Goal: Complete application form

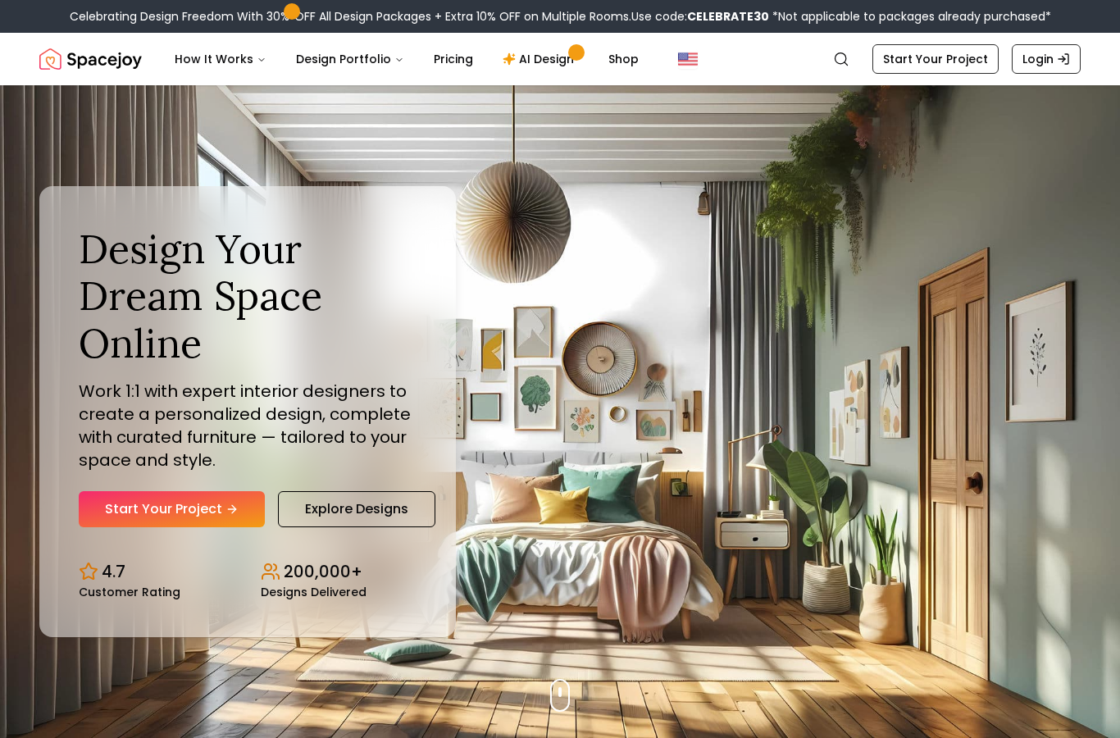
click at [145, 527] on link "Start Your Project" at bounding box center [172, 509] width 186 height 36
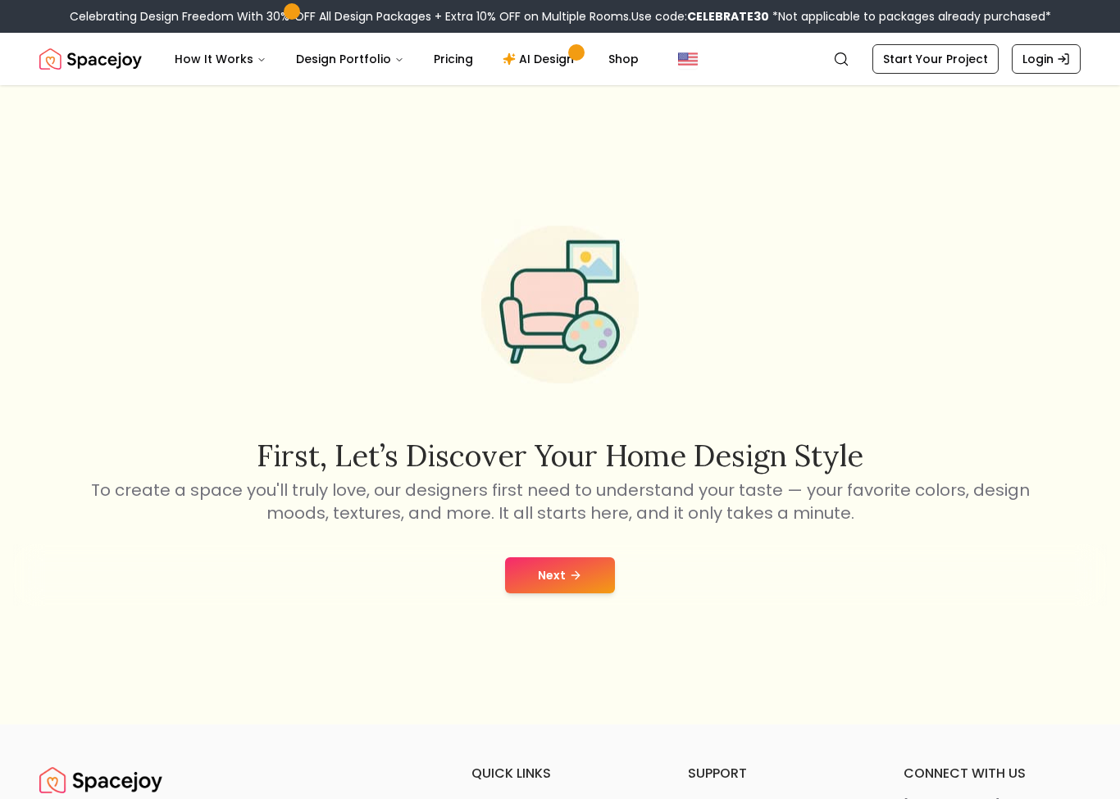
click at [901, 52] on link "Start Your Project" at bounding box center [935, 59] width 126 height 30
click at [552, 593] on button "Next" at bounding box center [560, 575] width 110 height 36
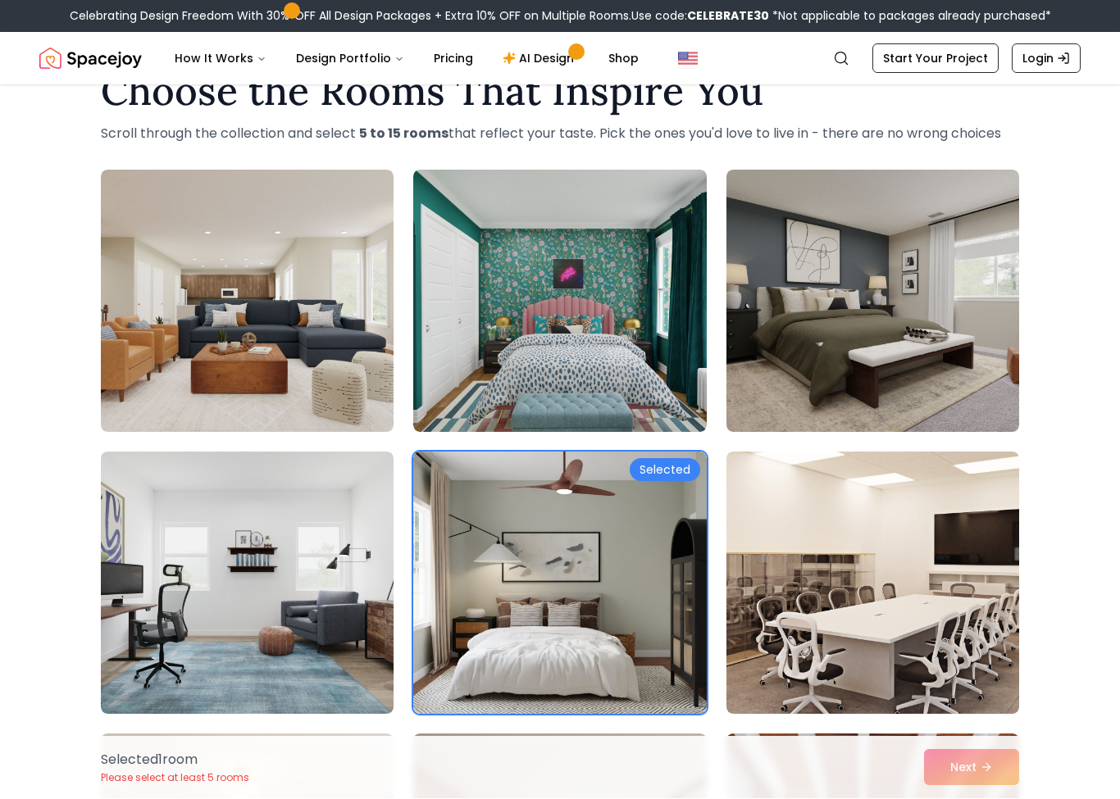
scroll to position [53, 0]
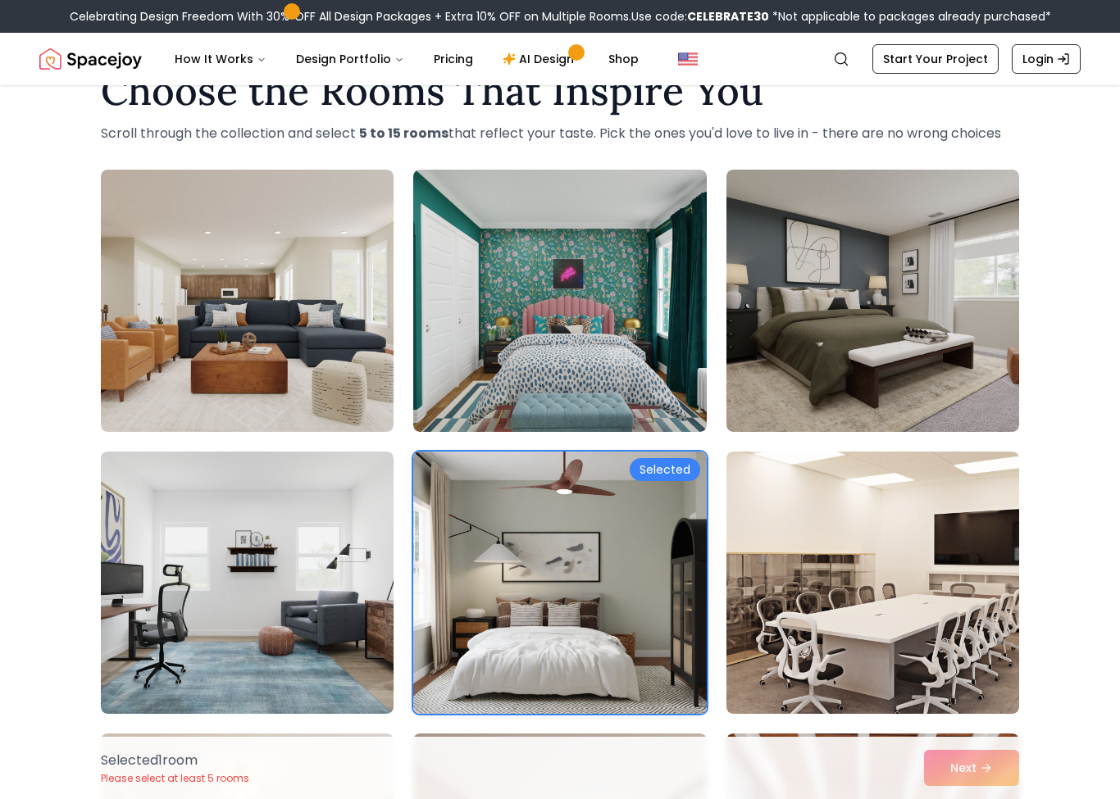
click at [460, 598] on img at bounding box center [559, 583] width 293 height 262
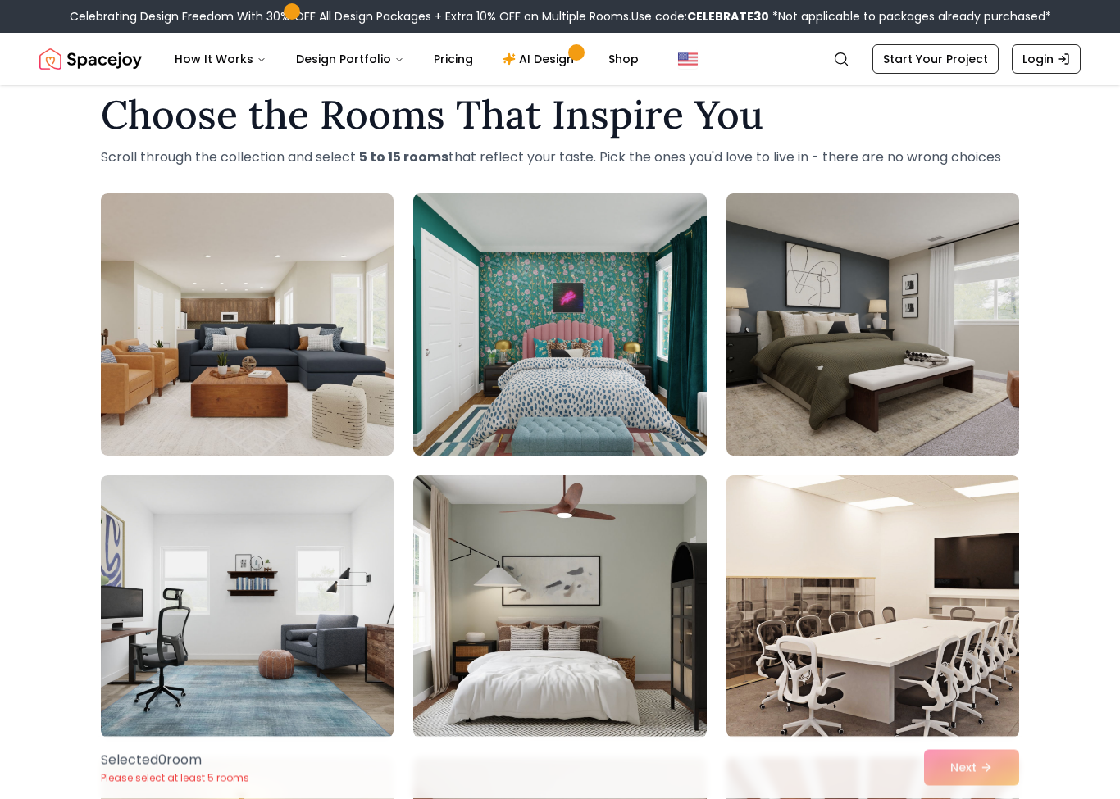
scroll to position [0, 0]
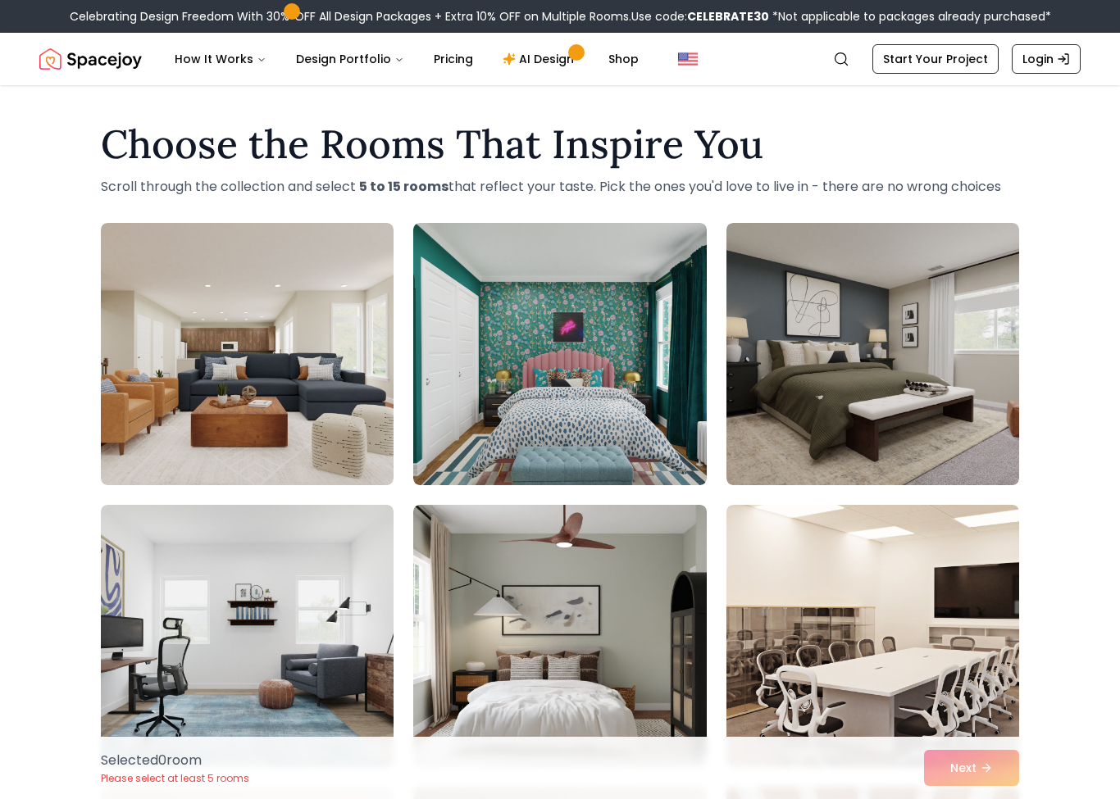
click at [834, 375] on img at bounding box center [872, 354] width 293 height 262
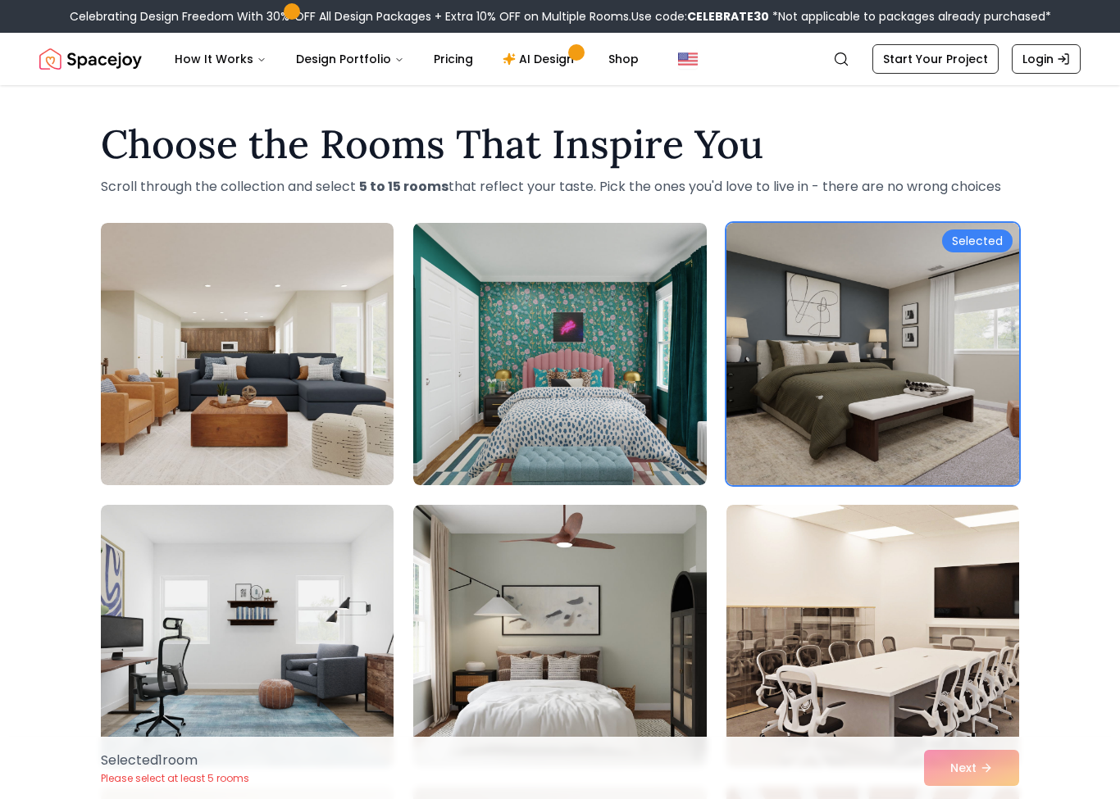
click at [925, 60] on link "Start Your Project" at bounding box center [935, 59] width 126 height 30
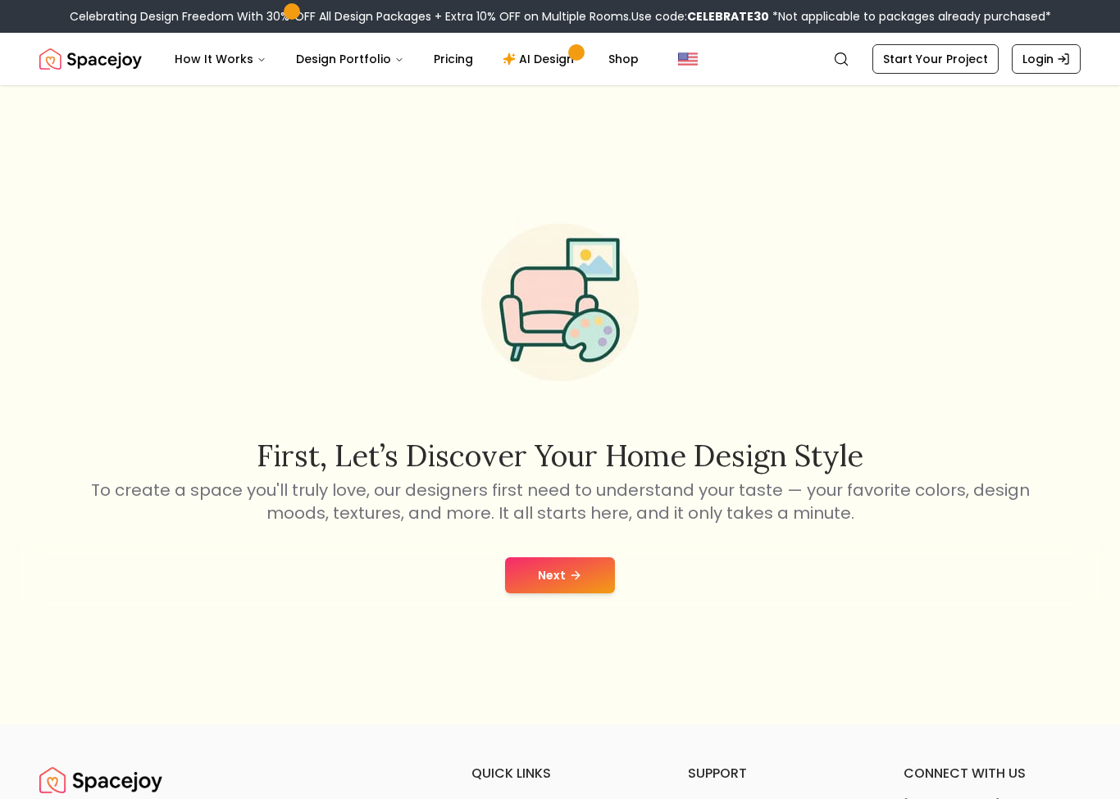
click at [509, 593] on button "Next" at bounding box center [560, 575] width 110 height 36
